Goal: Entertainment & Leisure: Browse casually

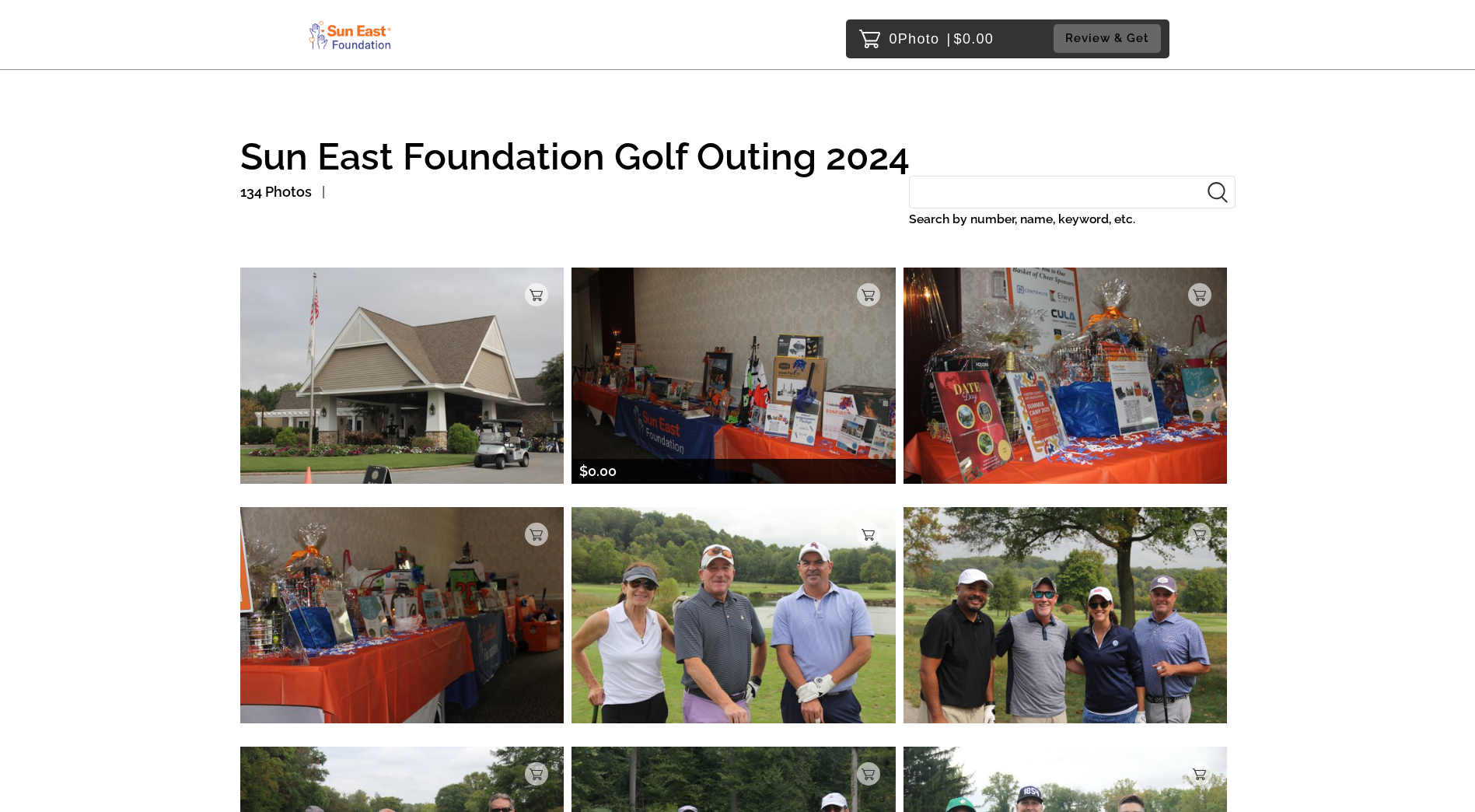
click at [748, 401] on img at bounding box center [734, 375] width 324 height 215
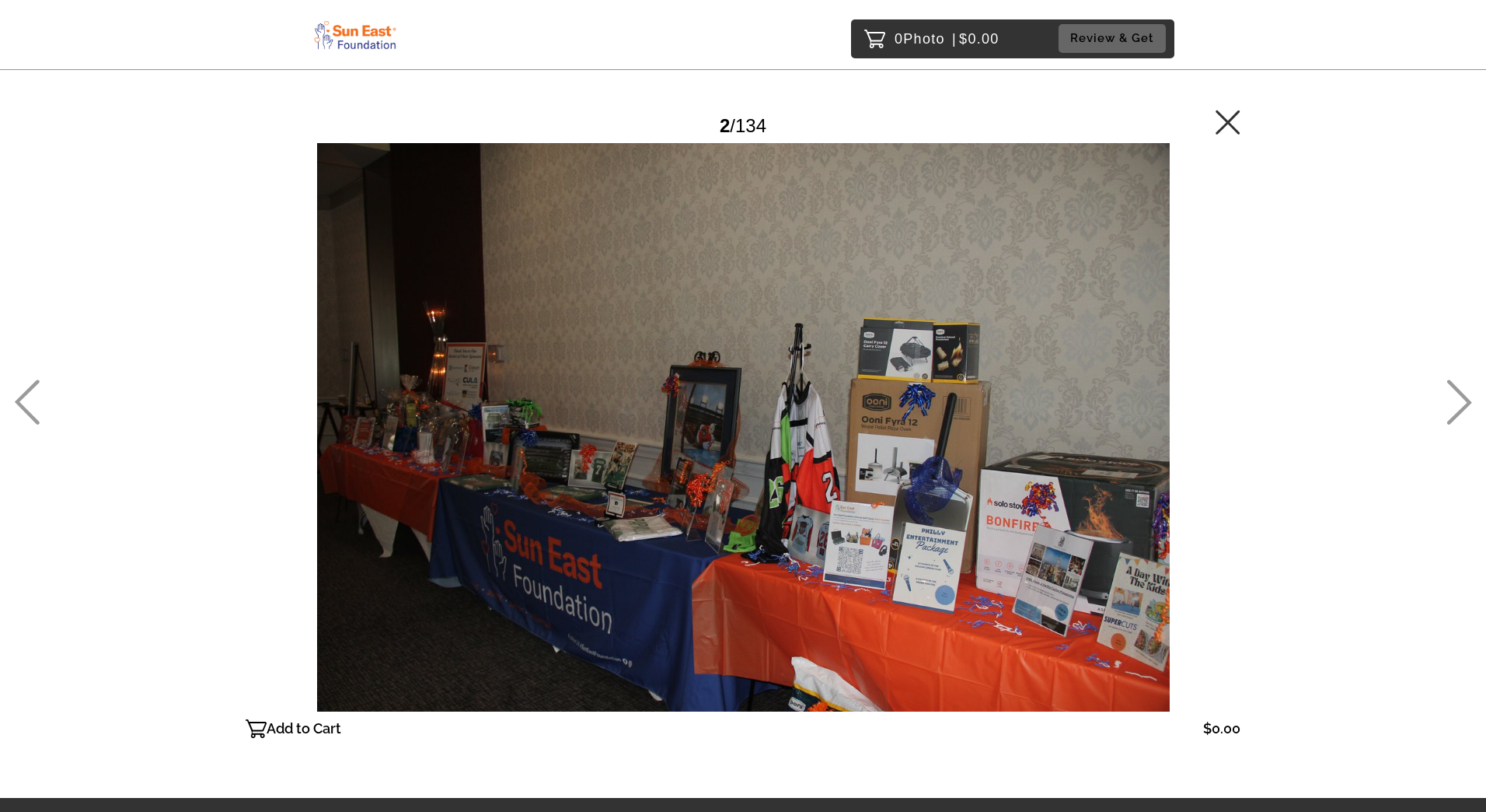
click at [1464, 399] on icon at bounding box center [1459, 402] width 25 height 45
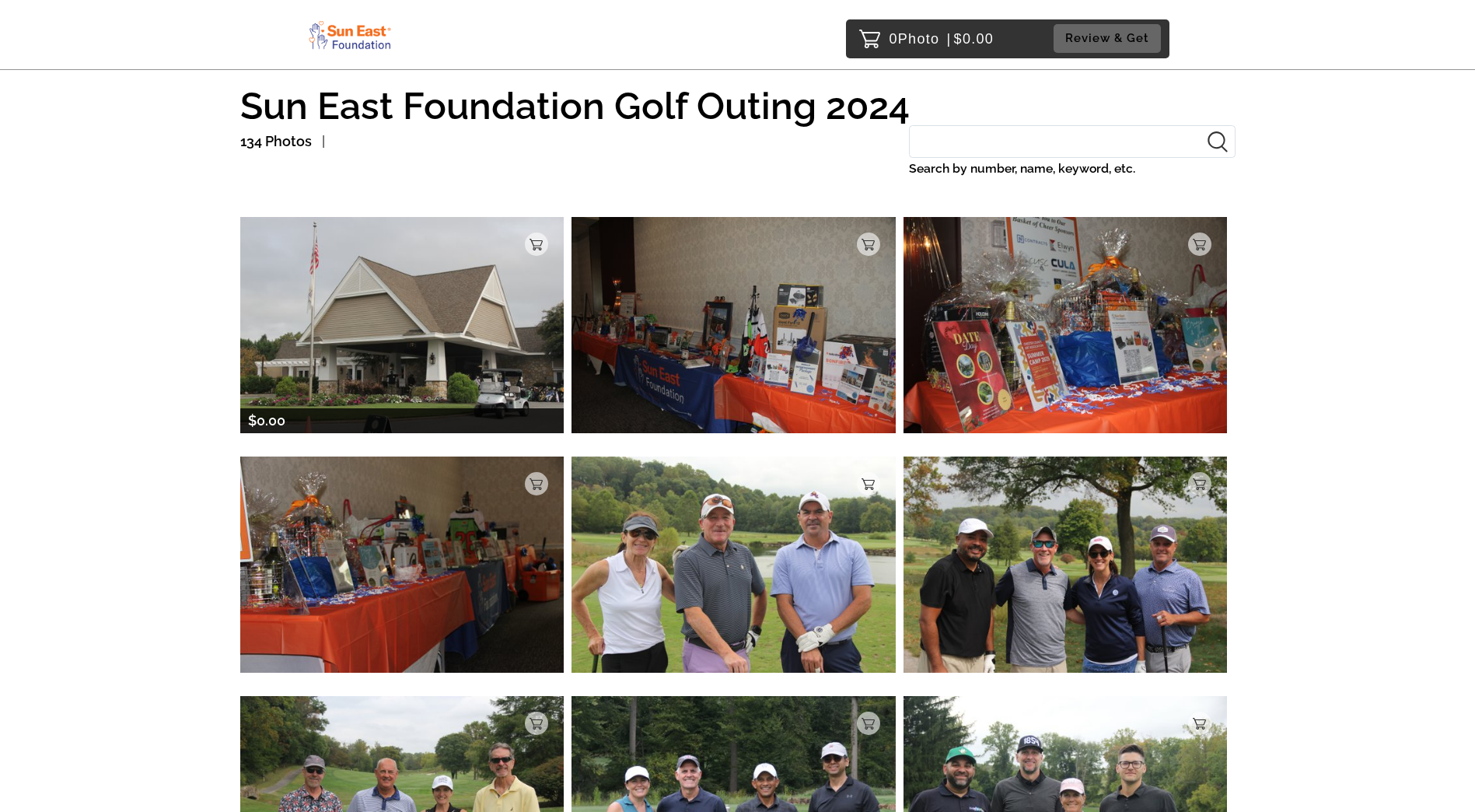
scroll to position [155, 0]
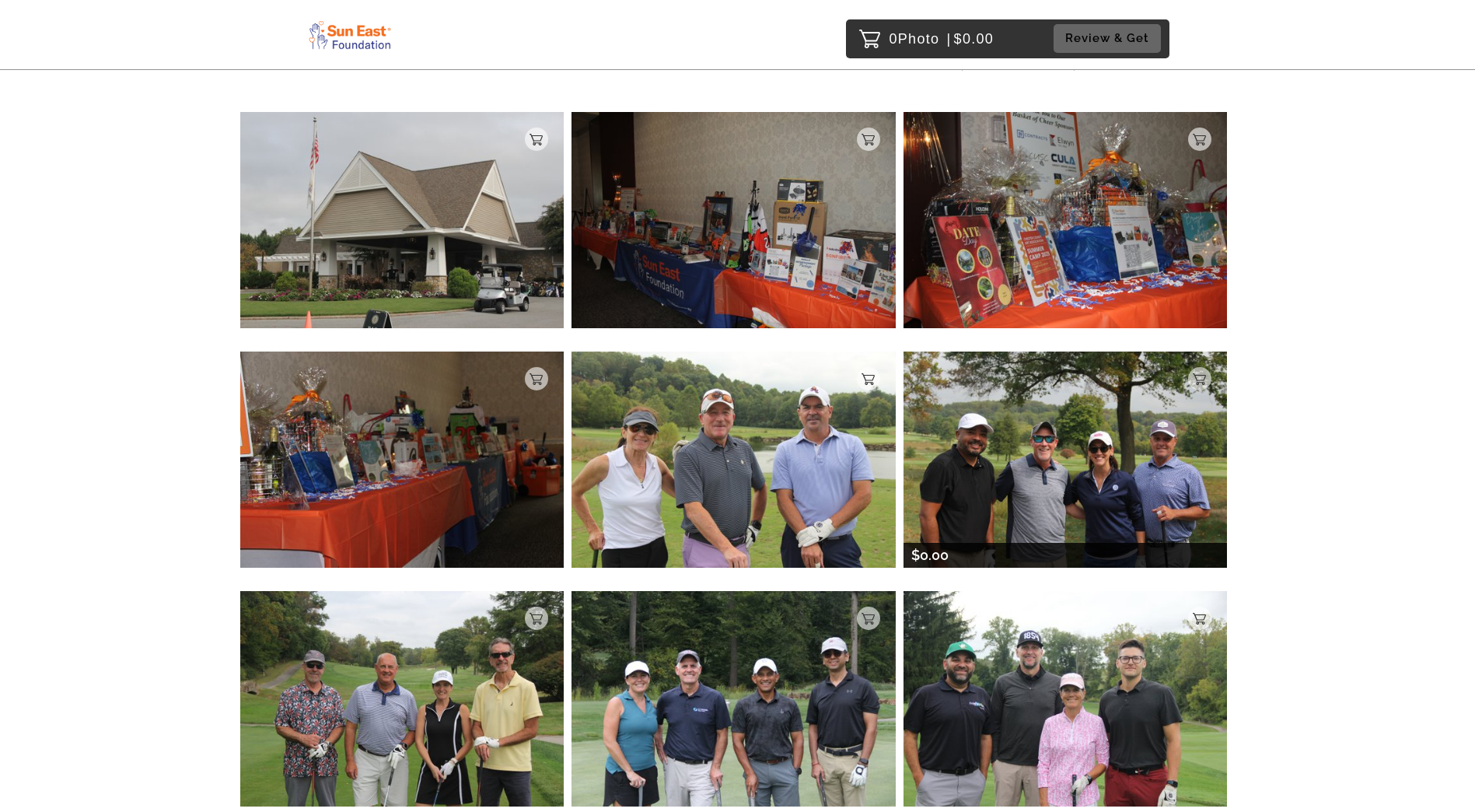
click at [1080, 465] on img at bounding box center [1066, 459] width 324 height 215
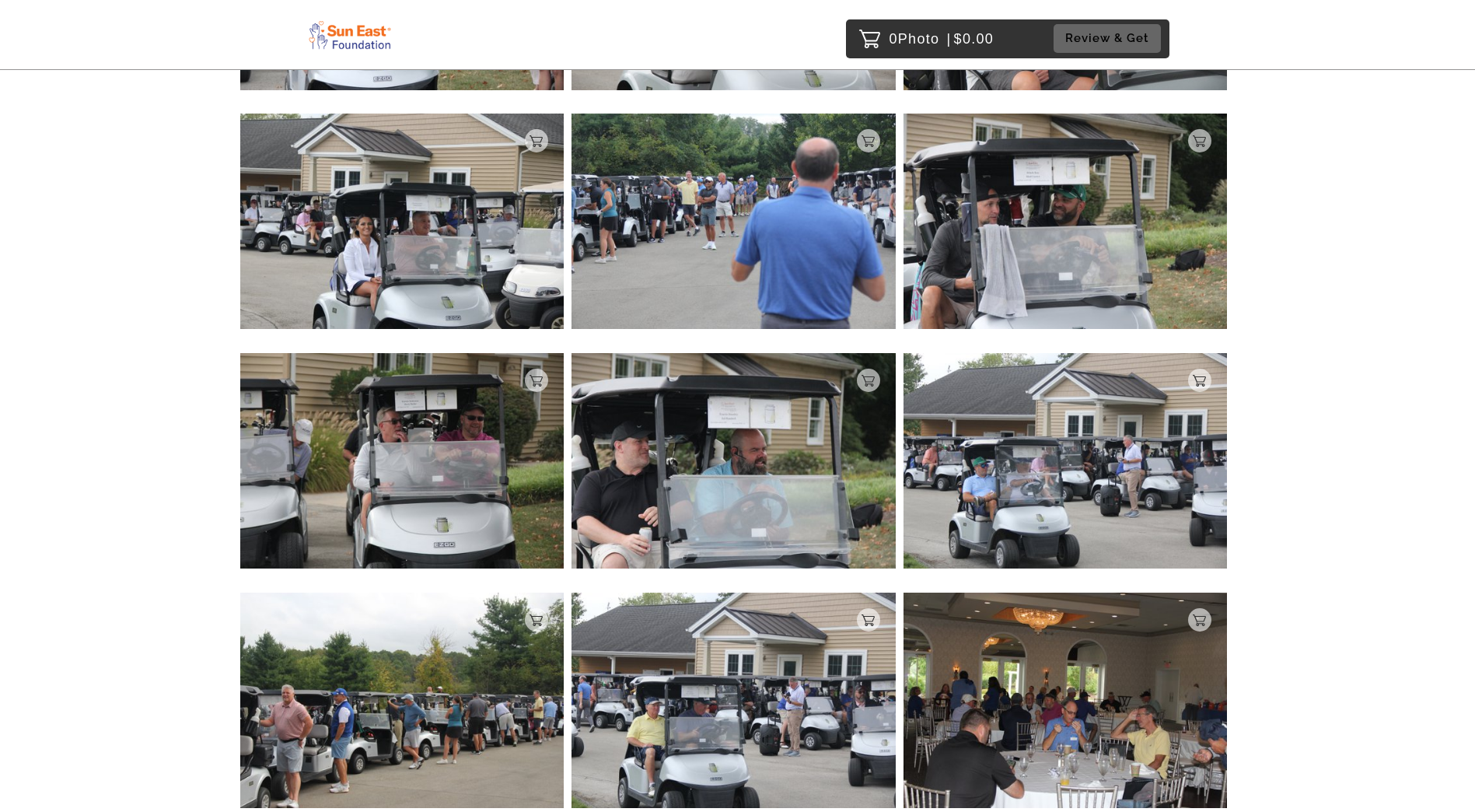
scroll to position [6076, 0]
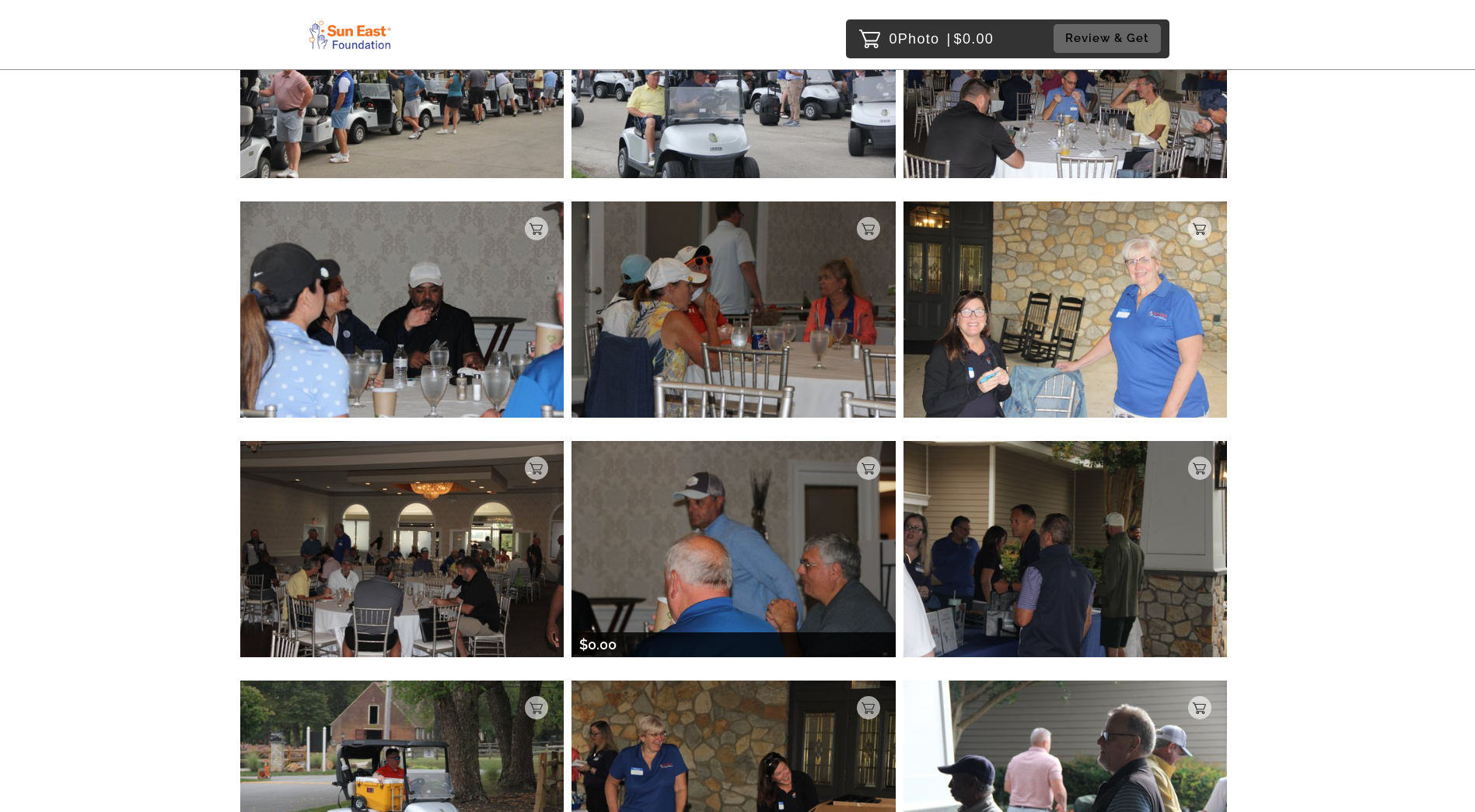
click at [753, 546] on img at bounding box center [734, 548] width 324 height 215
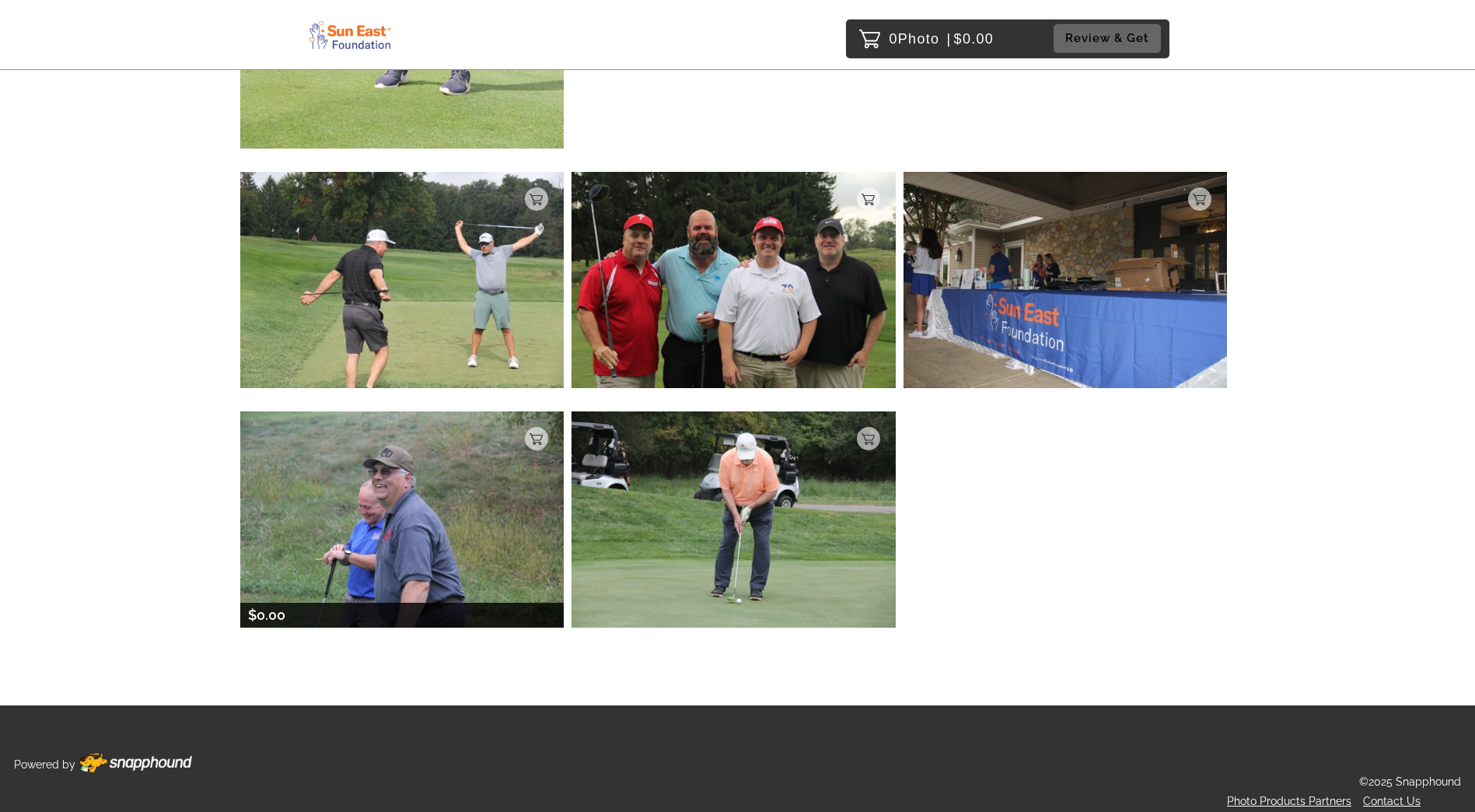
scroll to position [12047, 0]
